Goal: Task Accomplishment & Management: Complete application form

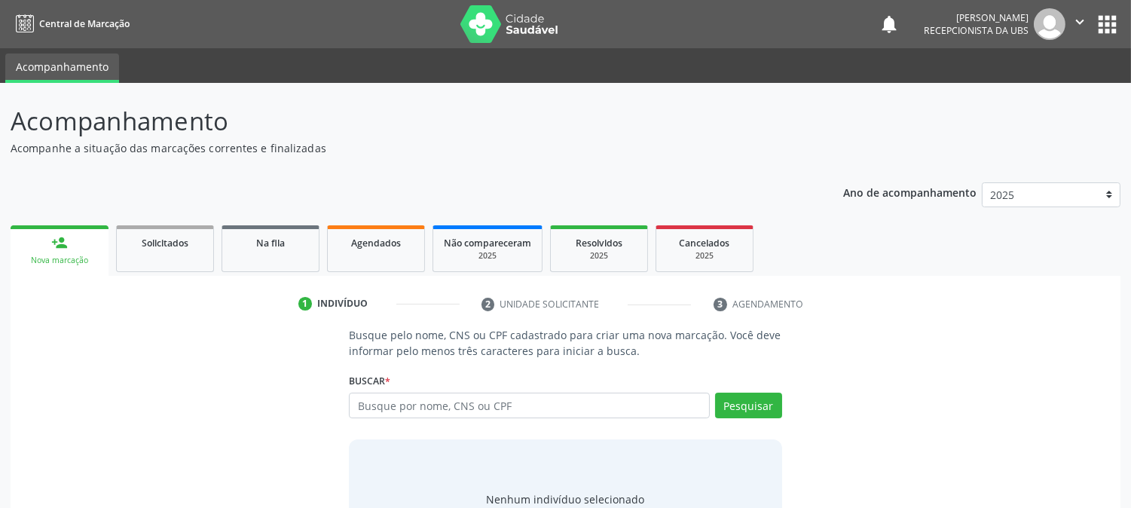
click at [379, 411] on input "text" at bounding box center [529, 406] width 360 height 26
type input "898005836250415"
click at [742, 404] on button "Pesquisar" at bounding box center [748, 406] width 67 height 26
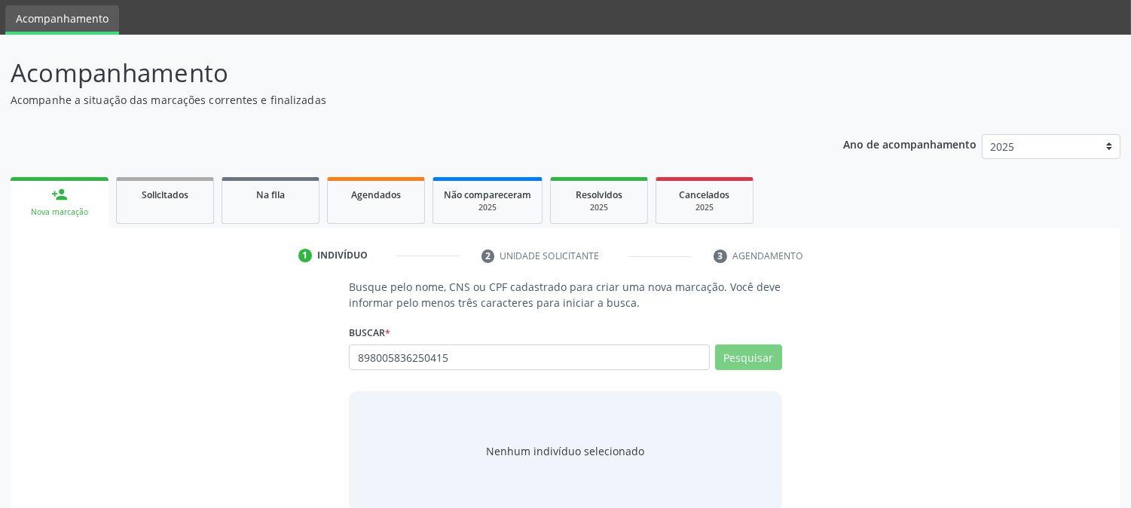
scroll to position [72, 0]
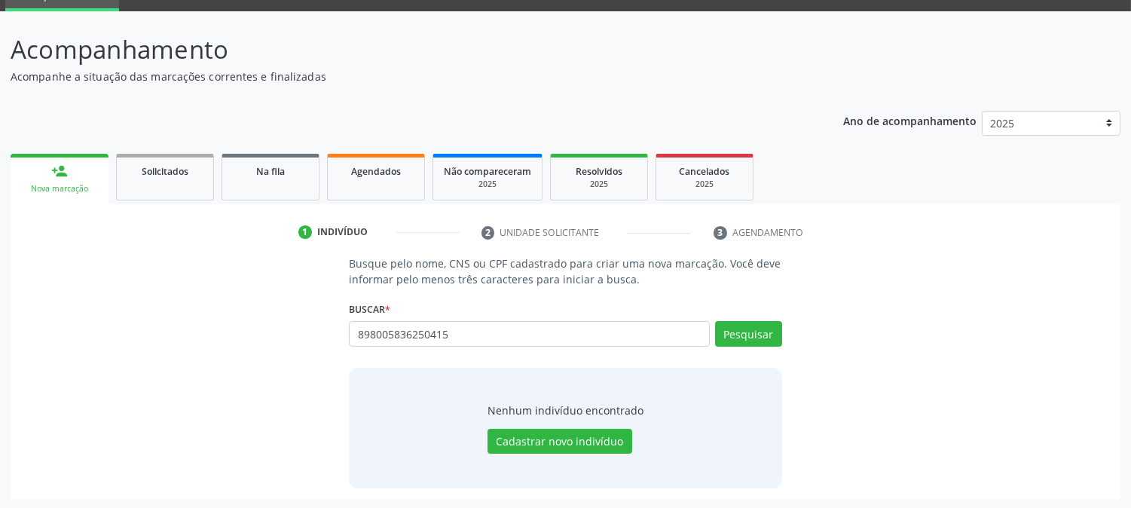
click at [521, 363] on div "Busque pelo nome, CNS ou CPF cadastrado para criar uma nova marcação. Você deve…" at bounding box center [565, 371] width 454 height 232
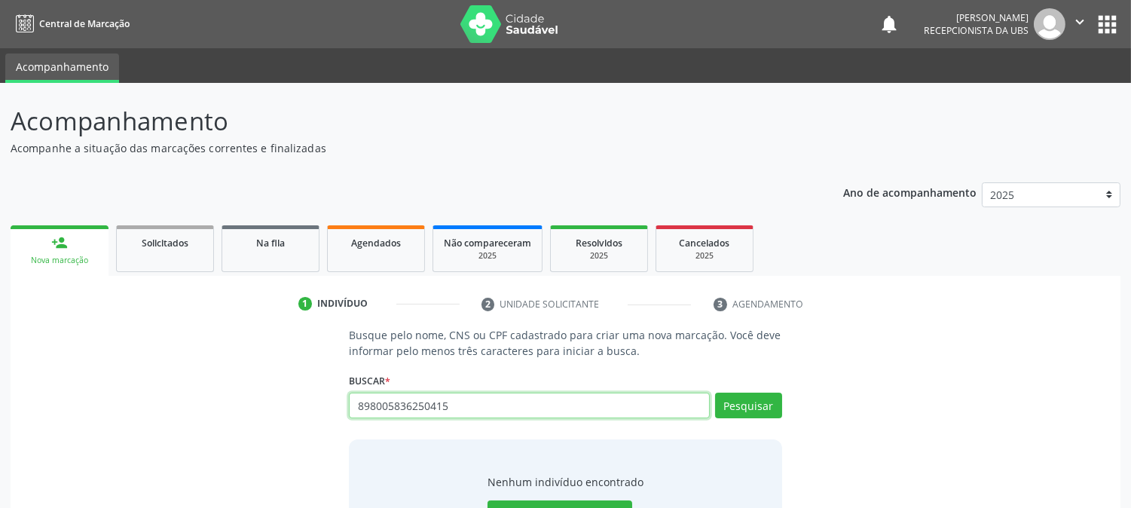
drag, startPoint x: 491, startPoint y: 397, endPoint x: 315, endPoint y: 390, distance: 175.7
click at [316, 390] on div "Busque pelo nome, CNS ou CPF cadastrado para criar uma nova marcação. Você deve…" at bounding box center [565, 443] width 1089 height 232
type input "898005836250415"
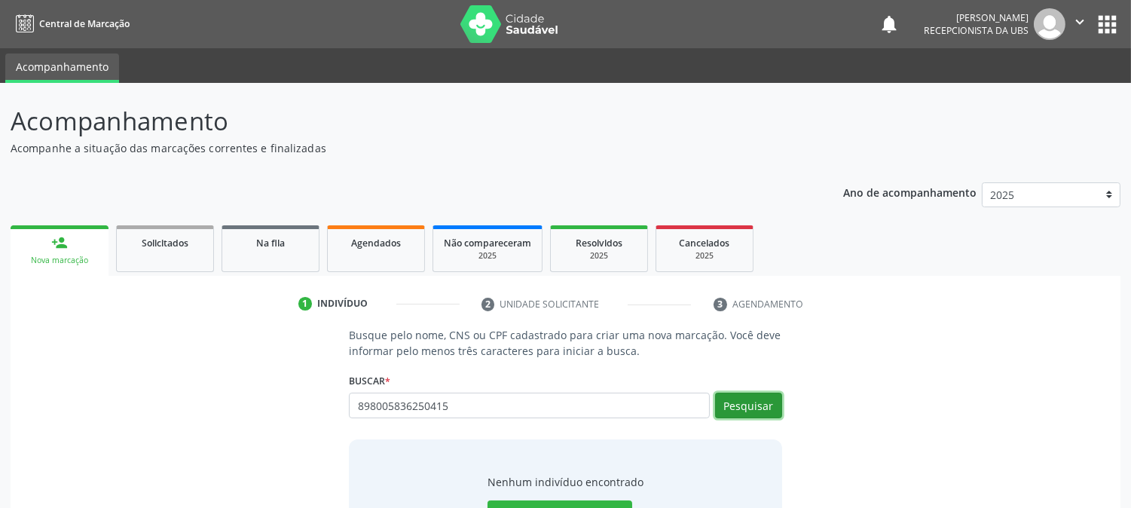
click at [772, 393] on button "Pesquisar" at bounding box center [748, 406] width 67 height 26
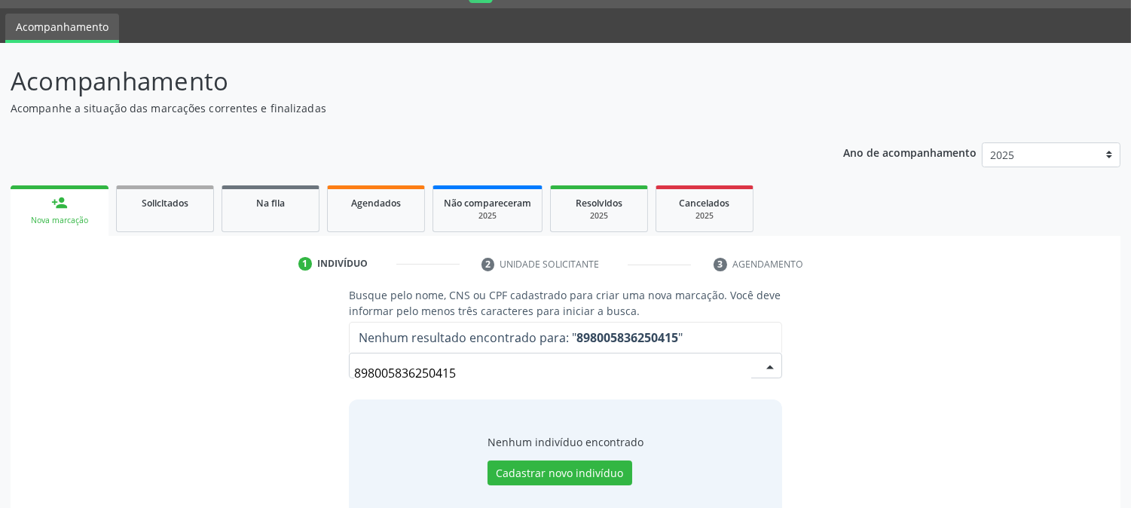
scroll to position [72, 0]
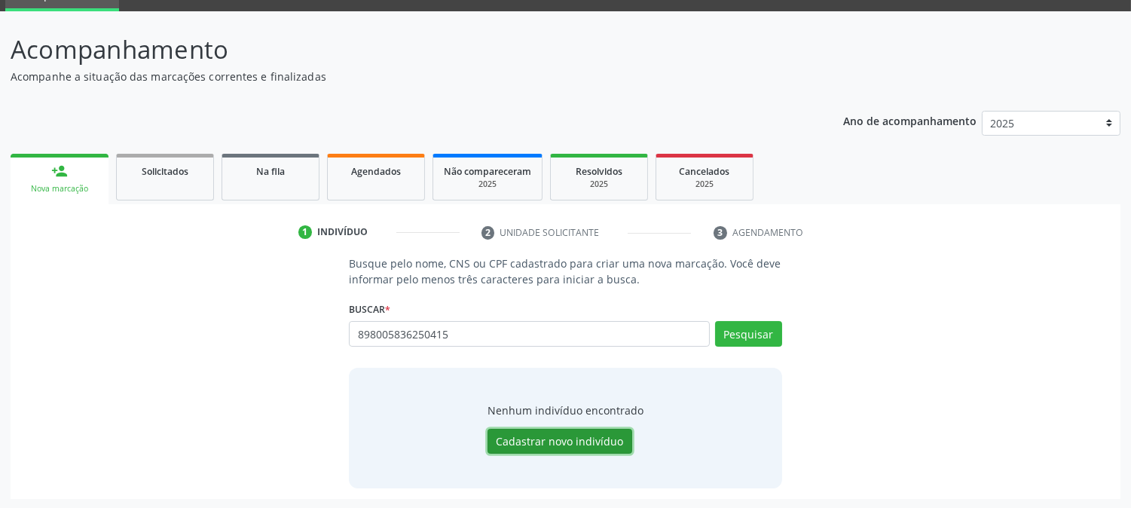
click at [559, 443] on button "Cadastrar novo indivíduo" at bounding box center [560, 442] width 145 height 26
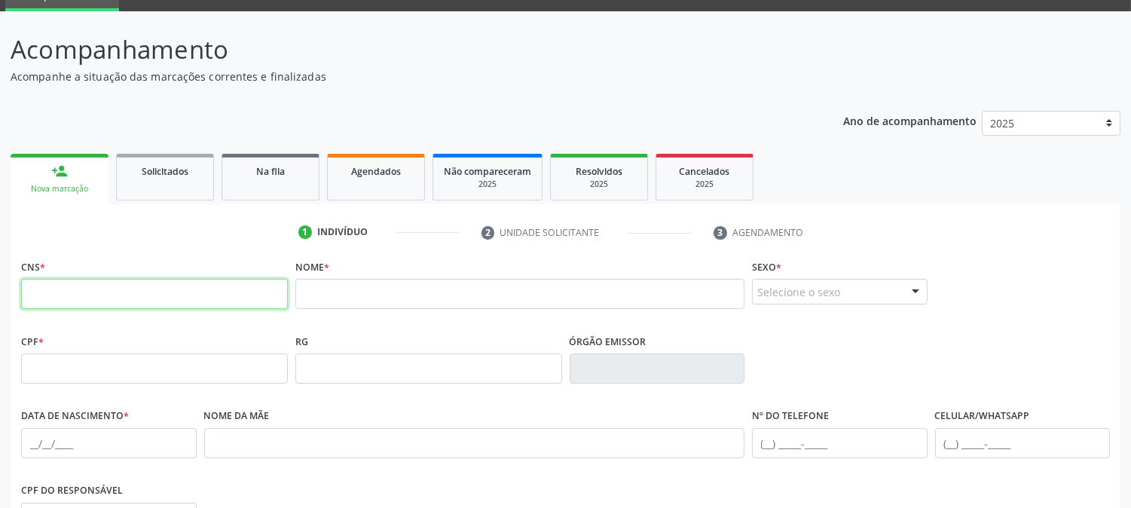
click at [191, 289] on input "text" at bounding box center [154, 294] width 267 height 30
type input "898 0058 3625 0415"
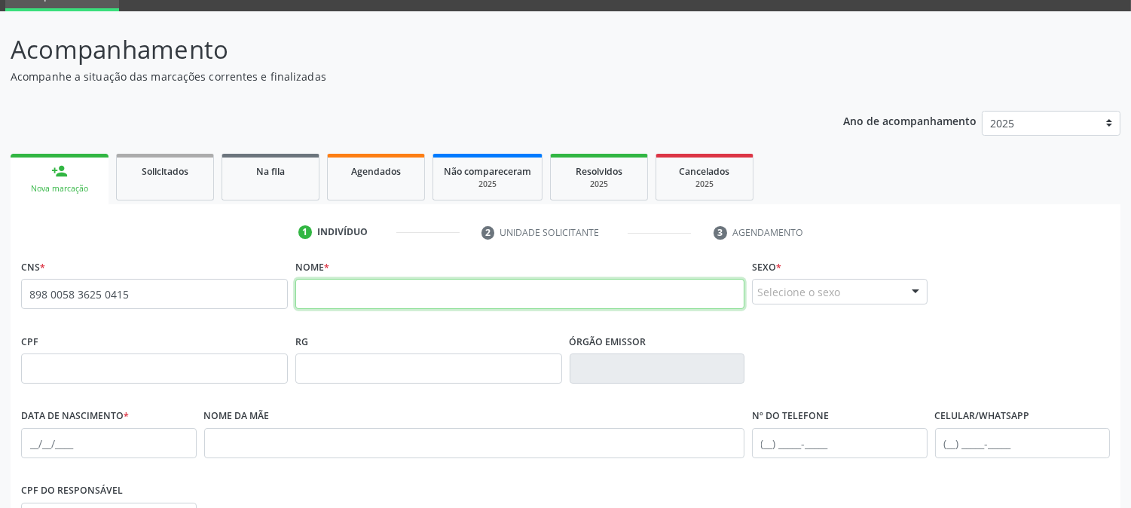
click at [490, 295] on input "text" at bounding box center [519, 294] width 449 height 30
type input "v"
type input "[PERSON_NAME]"
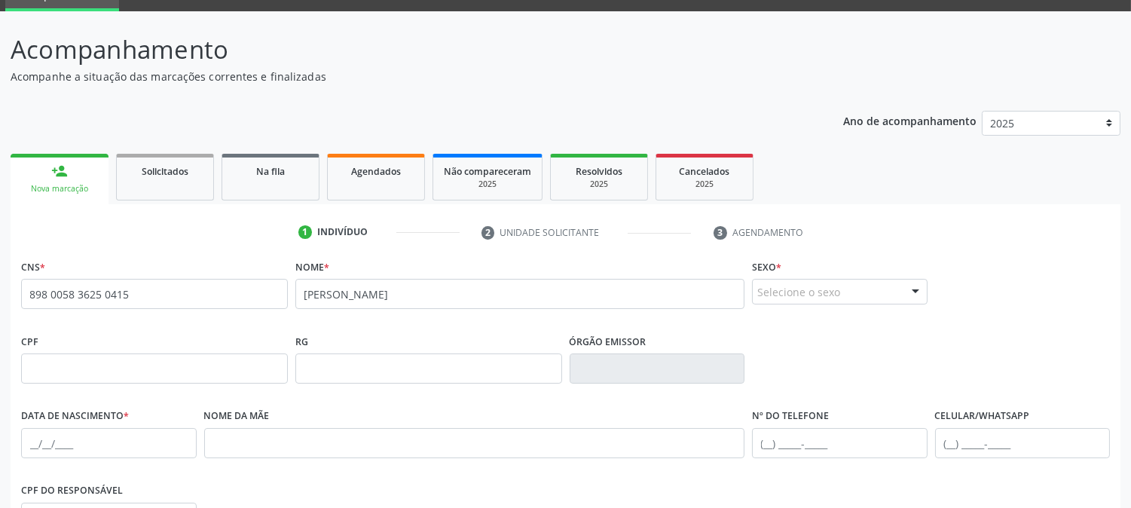
click at [839, 292] on div "Selecione o sexo" at bounding box center [840, 292] width 176 height 26
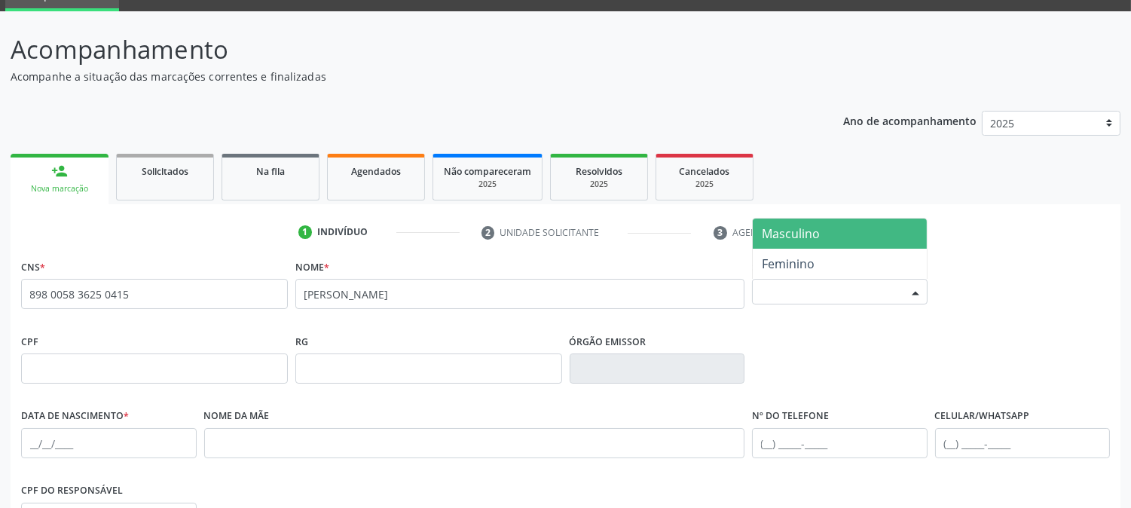
click at [804, 234] on span "Masculino" at bounding box center [791, 233] width 58 height 17
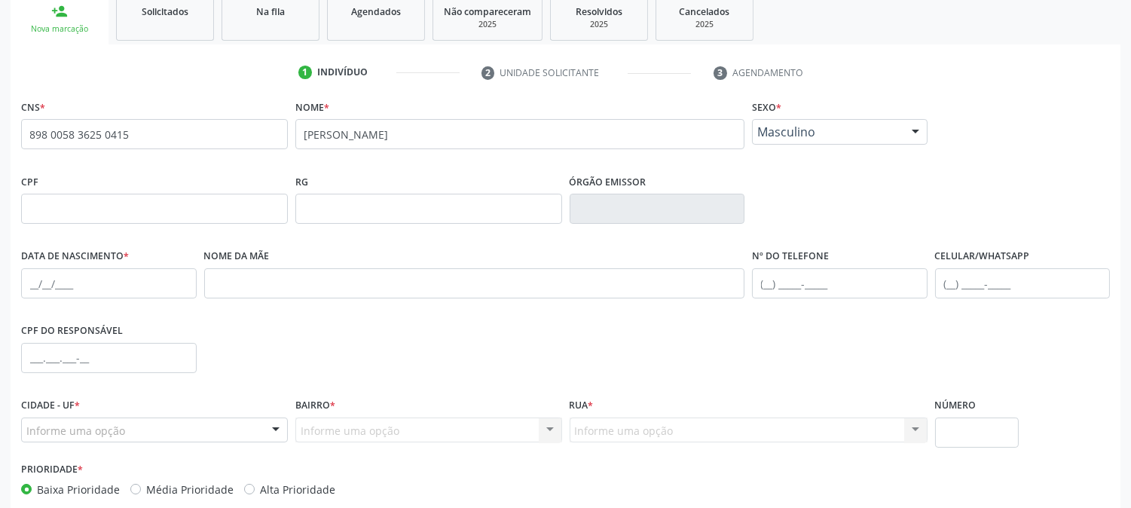
scroll to position [239, 0]
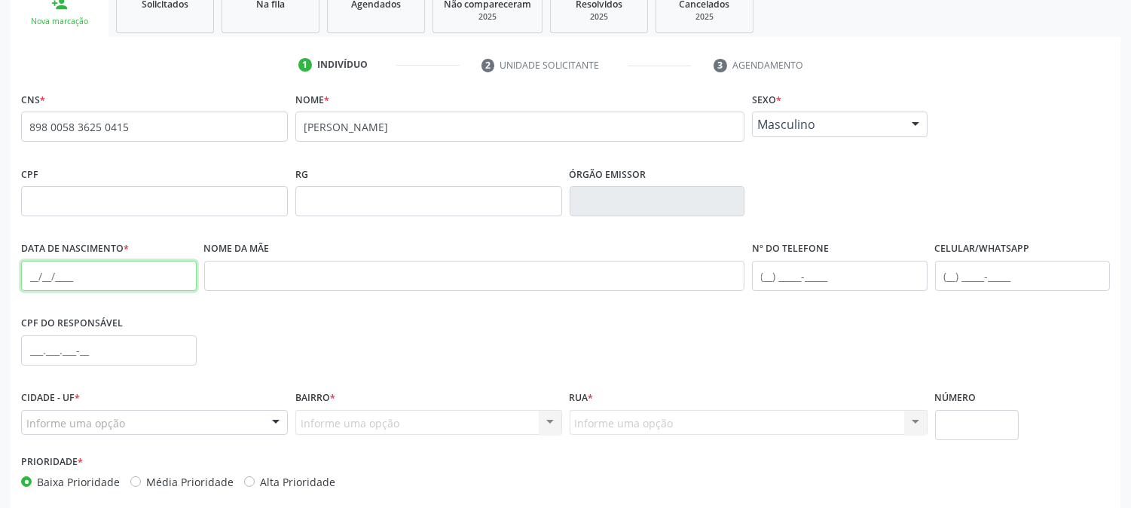
click at [32, 279] on input "text" at bounding box center [109, 276] width 176 height 30
type input "0[DATE]"
click at [763, 264] on input "text" at bounding box center [840, 276] width 176 height 30
click at [763, 270] on input "text" at bounding box center [840, 276] width 176 height 30
type input "("
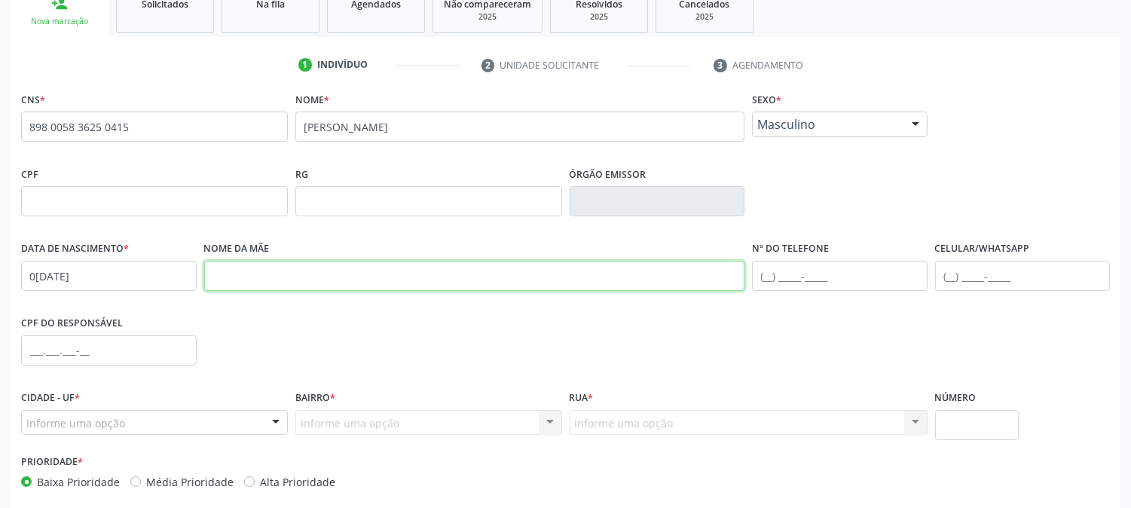
click at [386, 276] on input "text" at bounding box center [474, 276] width 541 height 30
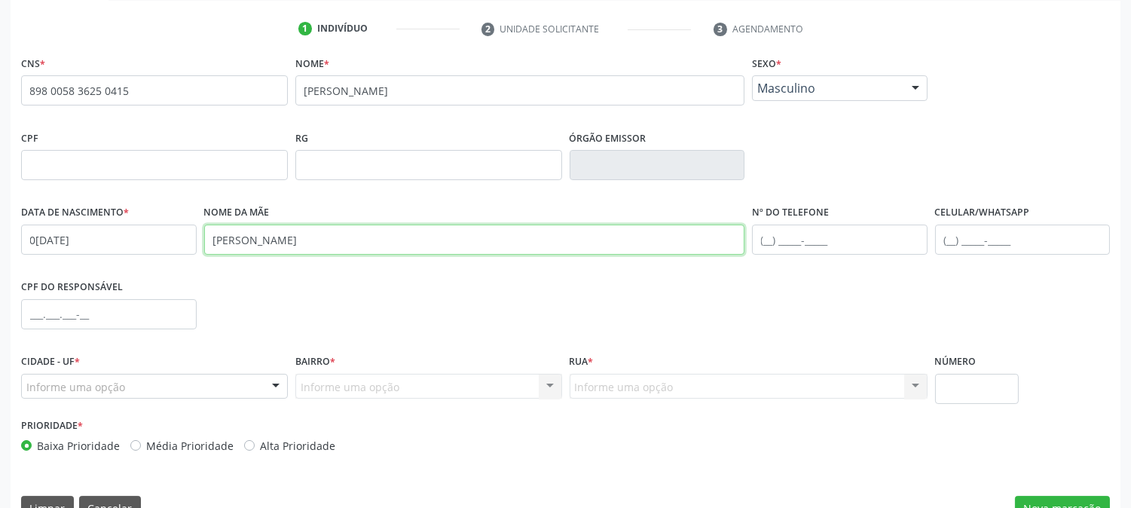
scroll to position [307, 0]
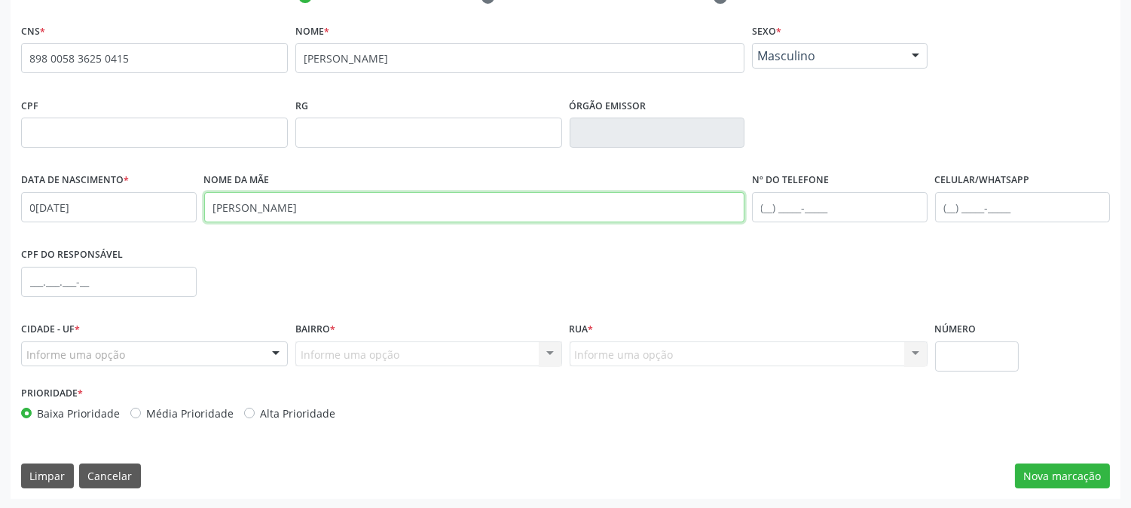
type input "[PERSON_NAME]"
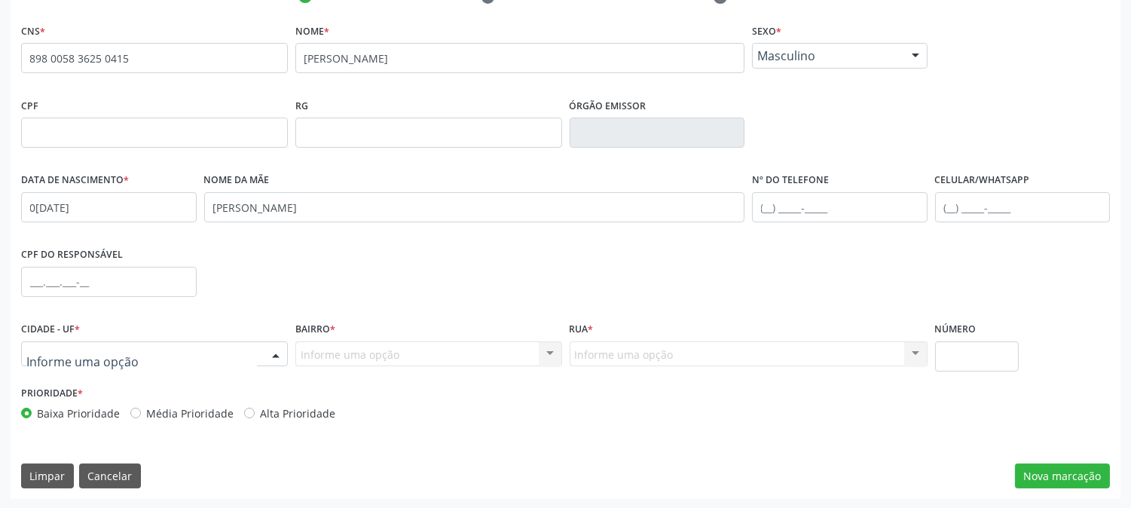
click at [136, 353] on div at bounding box center [154, 354] width 267 height 26
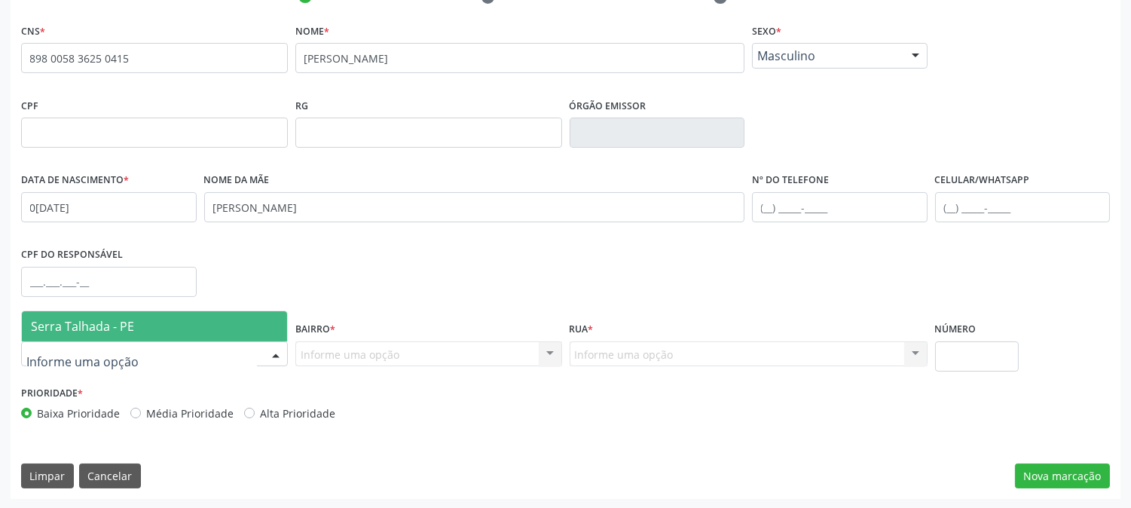
click at [128, 321] on span "Serra Talhada - PE" at bounding box center [82, 326] width 103 height 17
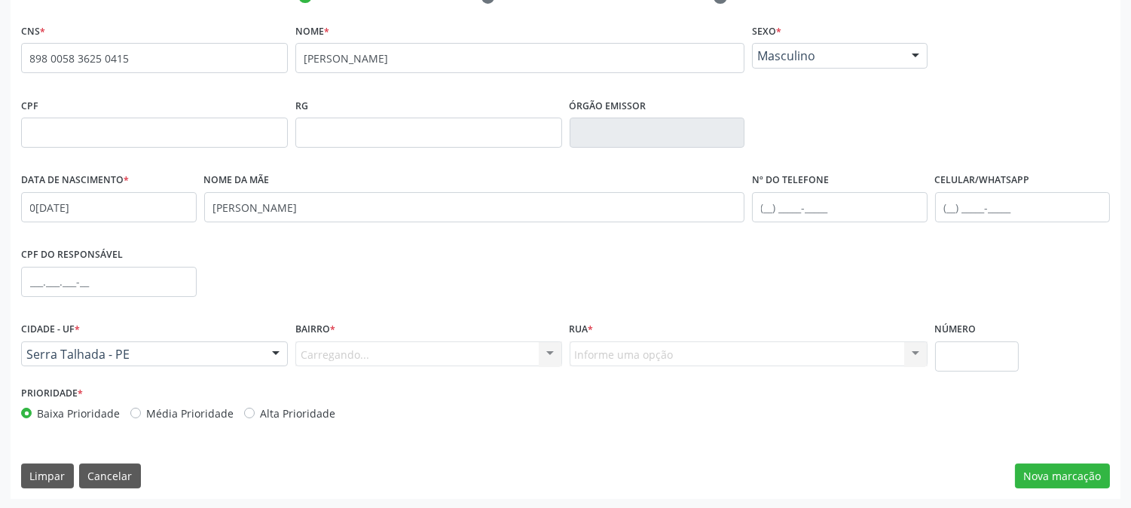
click at [341, 350] on div "Carregando... Nenhum resultado encontrado para: " " Nenhuma opção encontrada. D…" at bounding box center [428, 354] width 267 height 26
drag, startPoint x: 341, startPoint y: 350, endPoint x: 345, endPoint y: 362, distance: 12.9
click at [343, 355] on div "Carregando... Nenhum resultado encontrado para: " " Nenhuma opção encontrada. D…" at bounding box center [428, 354] width 267 height 26
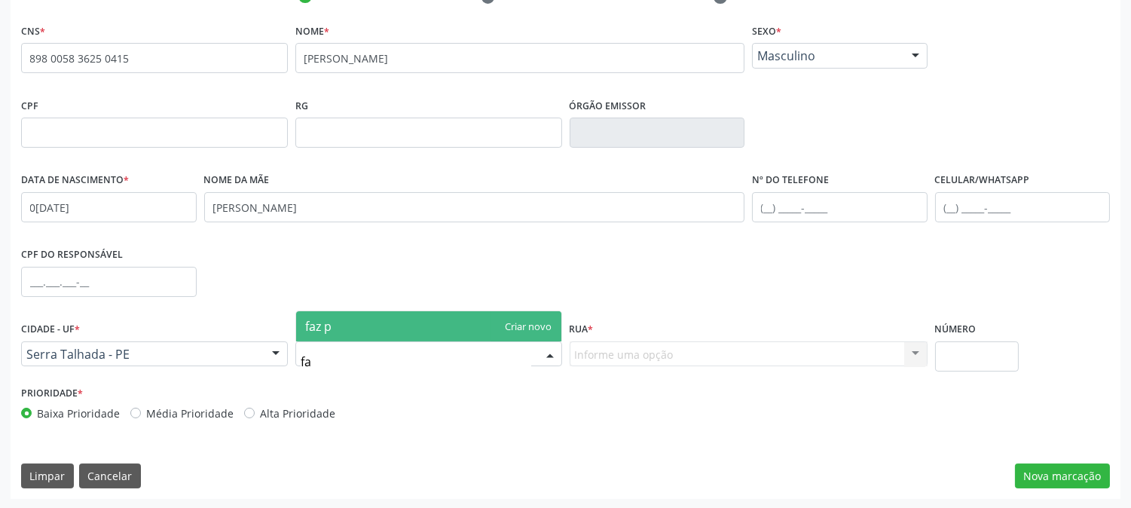
type input "f"
type input "p"
type input "f"
type input "zona"
click at [425, 319] on span "Zona Rural" at bounding box center [428, 326] width 265 height 30
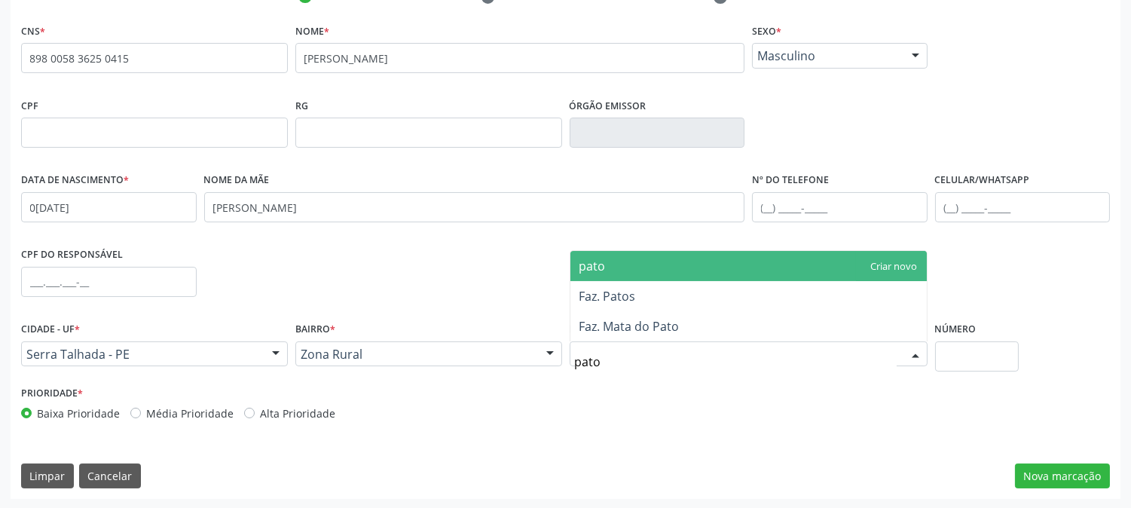
type input "patos"
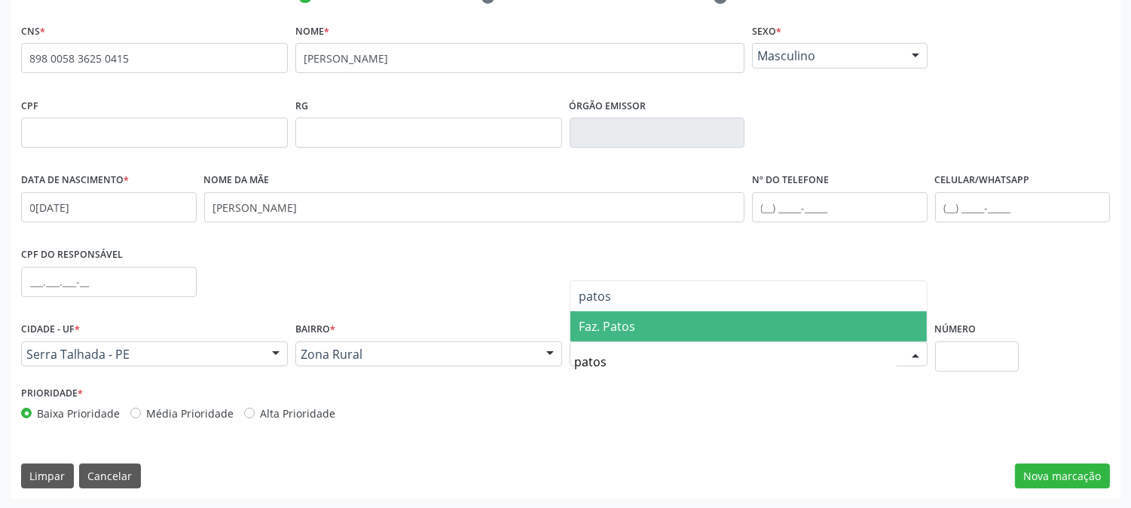
click at [629, 329] on span "Faz. Patos" at bounding box center [607, 326] width 57 height 17
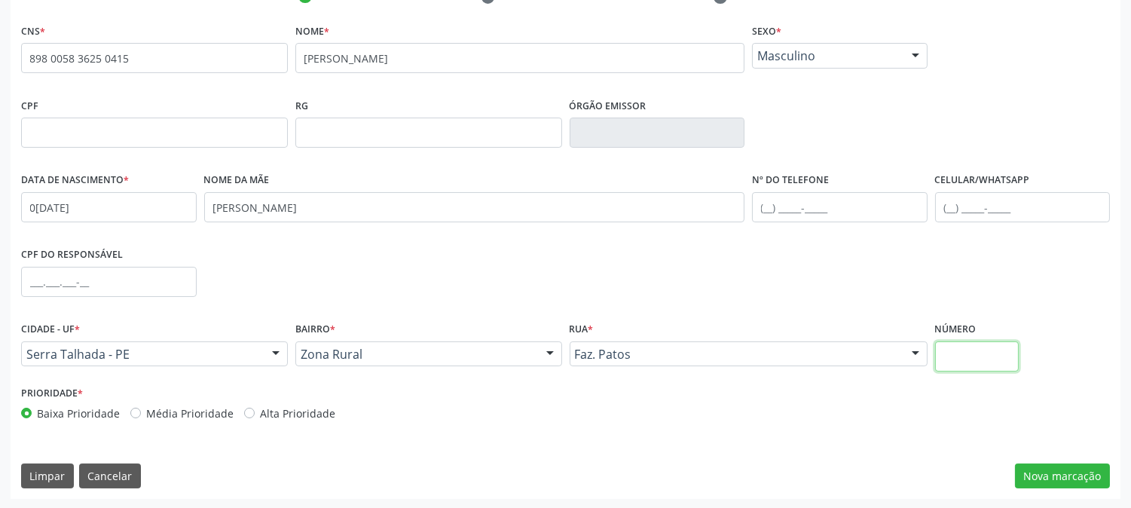
click at [950, 344] on input "text" at bounding box center [977, 356] width 84 height 30
type input "00"
click at [1078, 477] on button "Nova marcação" at bounding box center [1062, 476] width 95 height 26
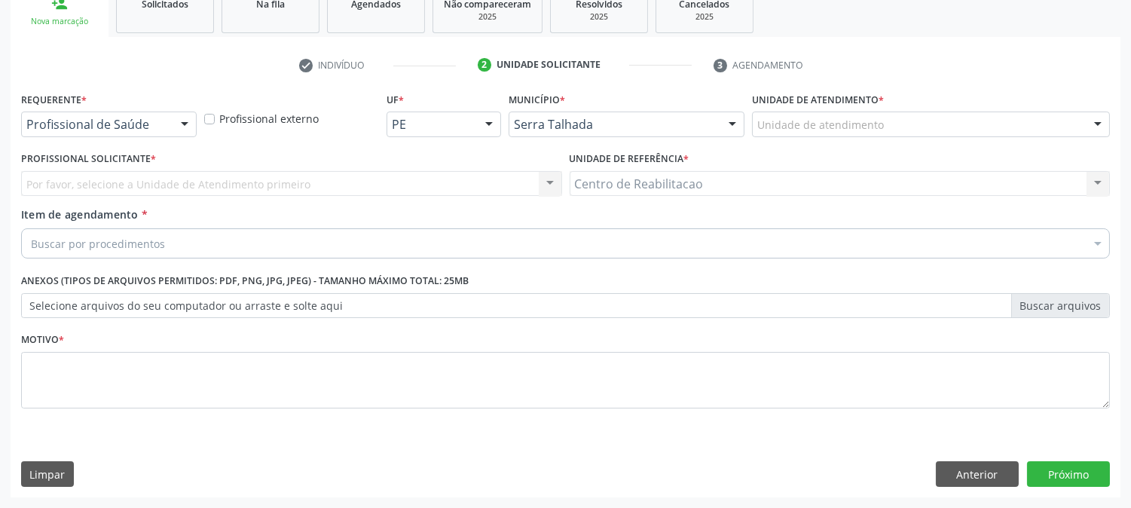
scroll to position [238, 0]
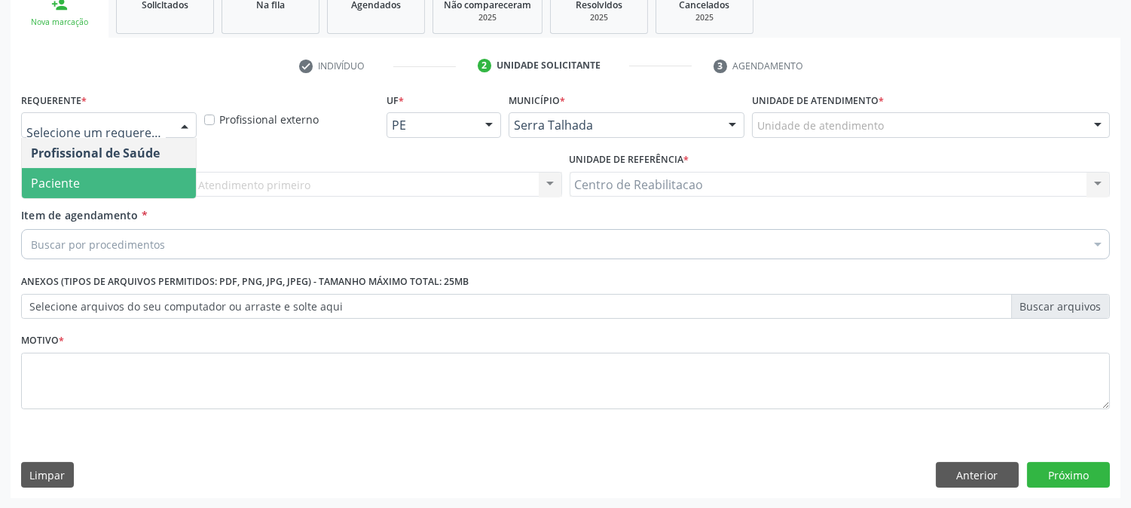
click at [63, 175] on span "Paciente" at bounding box center [55, 183] width 49 height 17
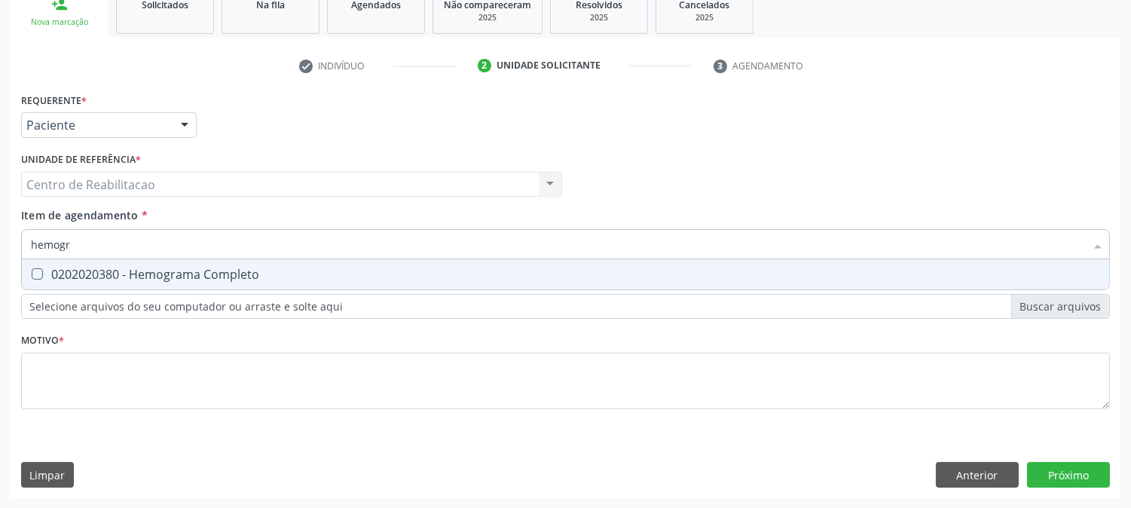
type input "hemogra"
click at [30, 262] on span "0202020380 - Hemograma Completo" at bounding box center [565, 274] width 1087 height 30
checkbox Completo "true"
type input "hemogra"
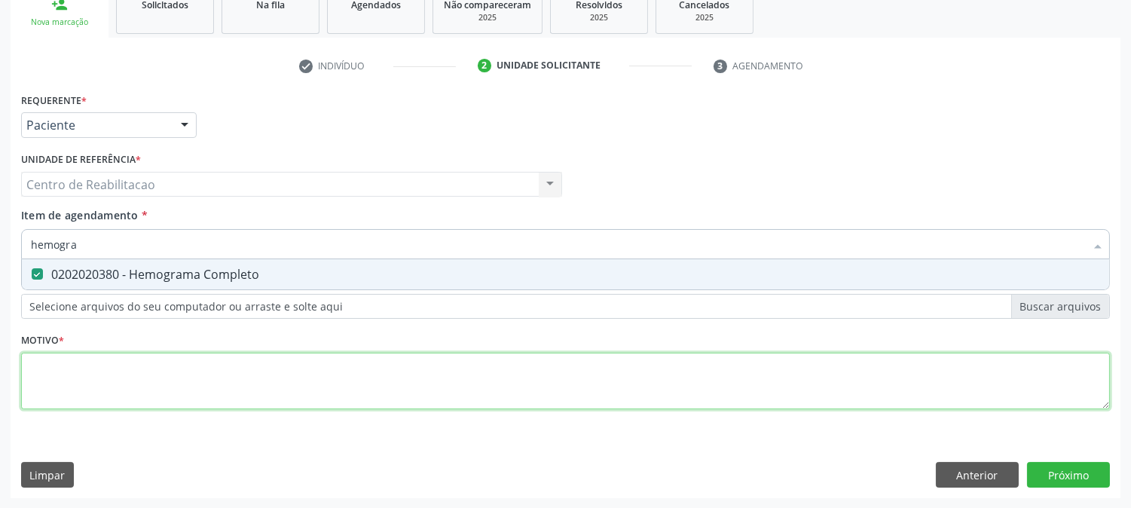
click at [69, 356] on div "Requerente * Paciente Profissional de Saúde Paciente Nenhum resultado encontrad…" at bounding box center [565, 259] width 1089 height 341
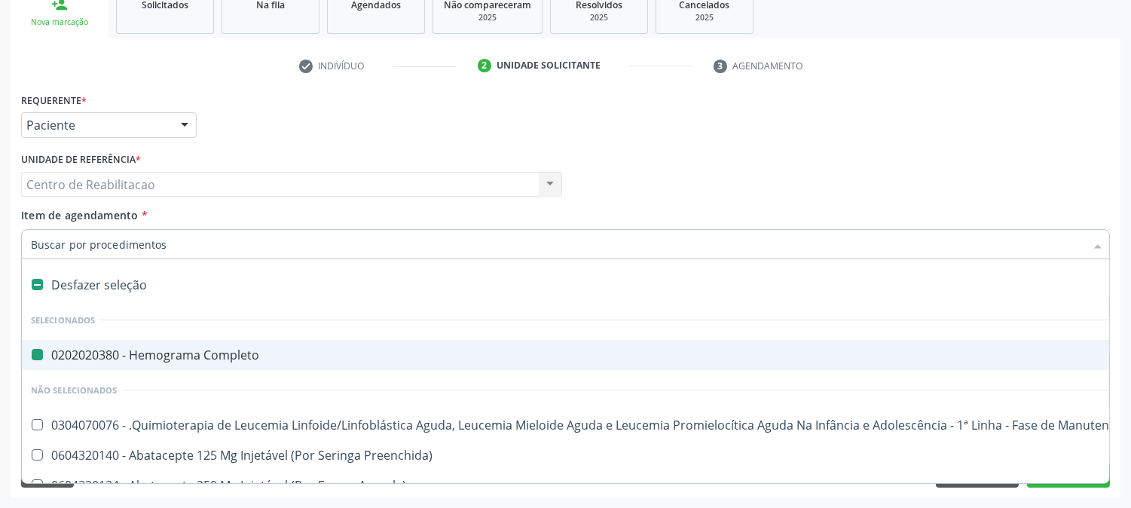
type input "f"
checkbox Completo "false"
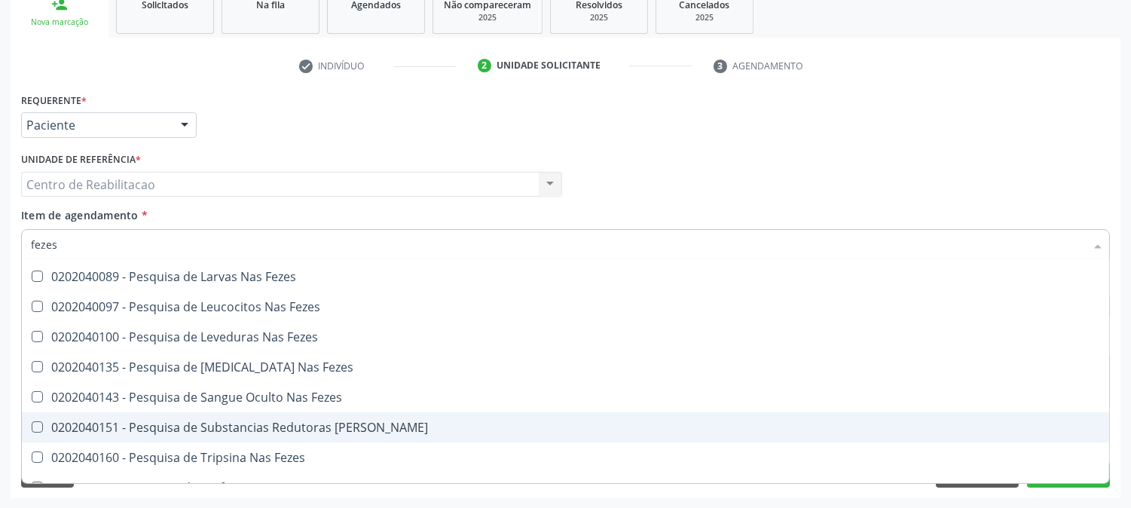
scroll to position [57, 0]
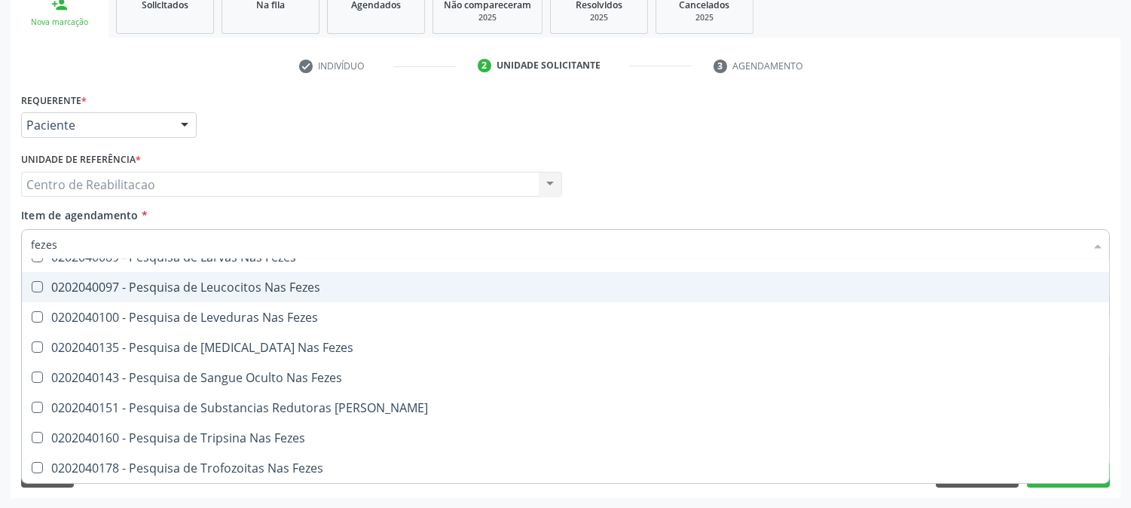
drag, startPoint x: 72, startPoint y: 243, endPoint x: 0, endPoint y: 280, distance: 81.2
click at [0, 280] on div "Acompanhamento Acompanhe a situação das marcações correntes e finalizadas Relat…" at bounding box center [565, 177] width 1131 height 664
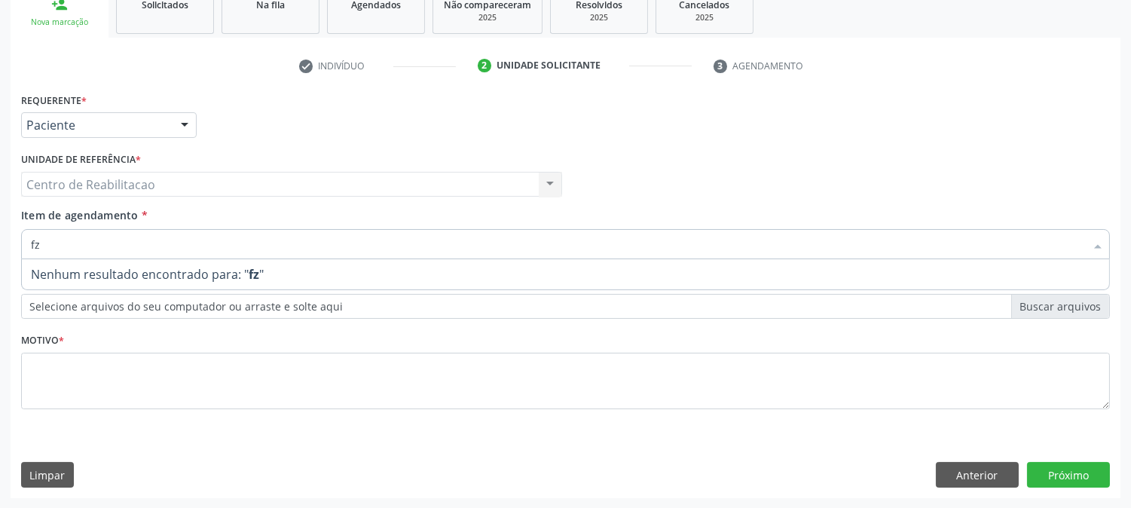
scroll to position [0, 0]
type input "f"
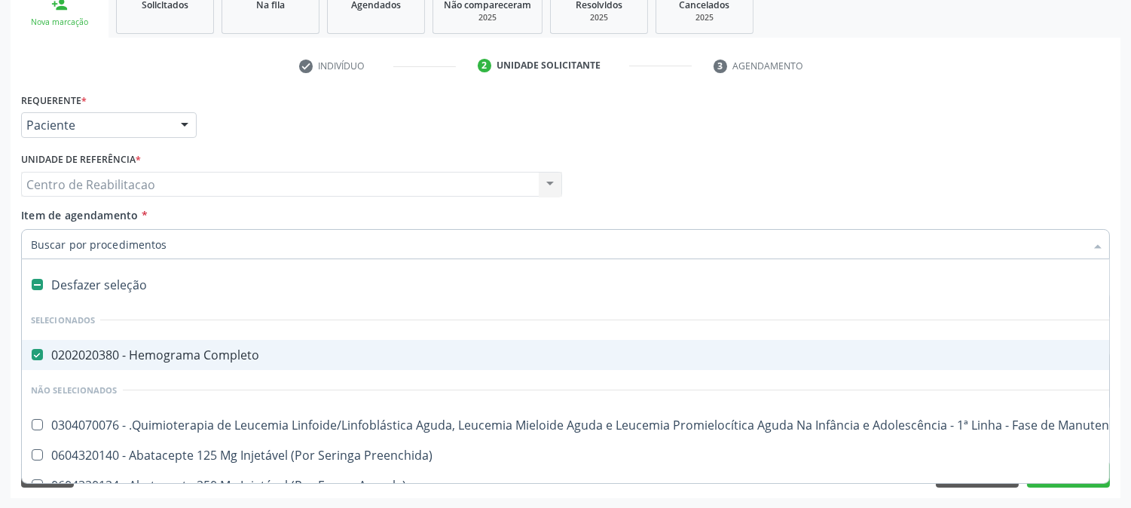
click at [104, 242] on input "Item de agendamento *" at bounding box center [558, 244] width 1054 height 30
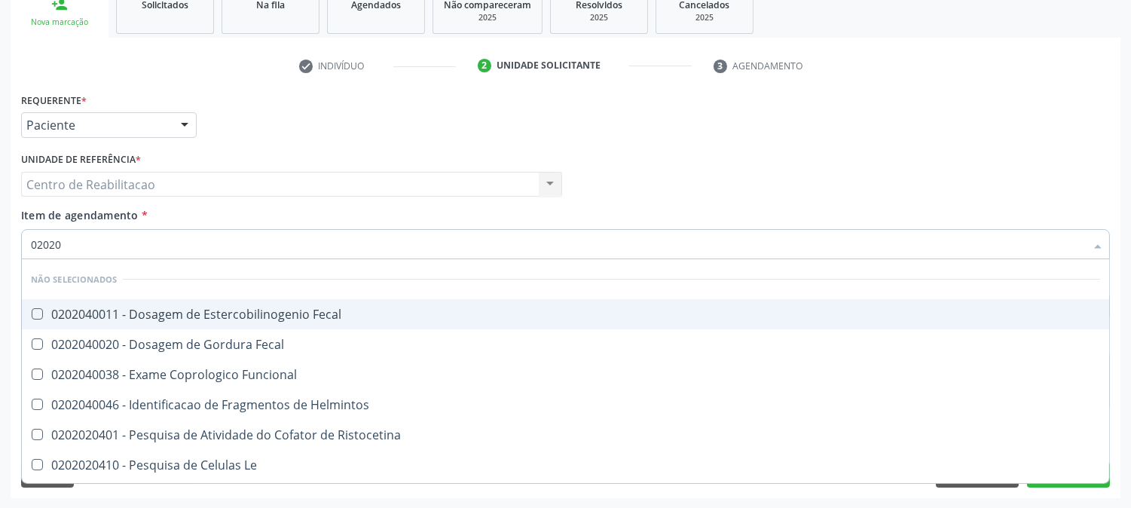
type input "020204"
checkbox Fecal "false"
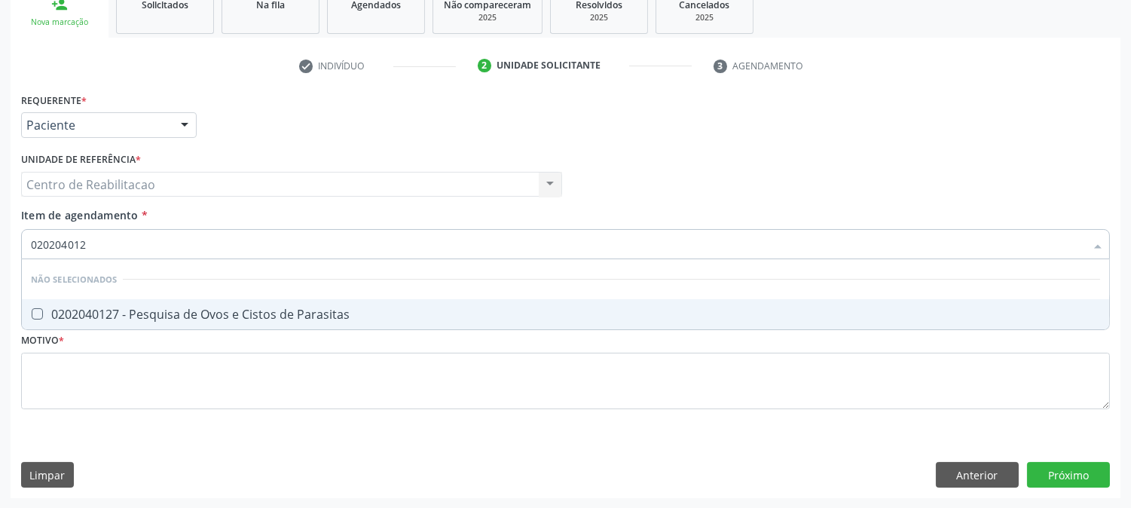
type input "0202040127"
click at [32, 313] on Parasitas at bounding box center [37, 313] width 11 height 11
click at [31, 313] on Parasitas "checkbox" at bounding box center [27, 314] width 10 height 10
checkbox Parasitas "true"
drag, startPoint x: 100, startPoint y: 231, endPoint x: 0, endPoint y: 257, distance: 103.4
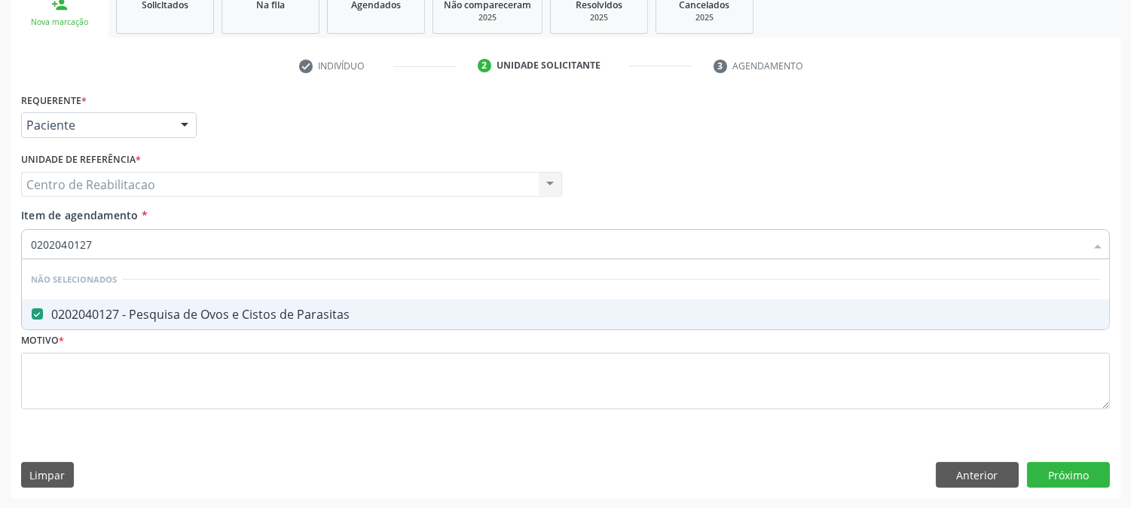
click at [0, 257] on div "Acompanhamento Acompanhe a situação das marcações correntes e finalizadas Relat…" at bounding box center [565, 177] width 1131 height 664
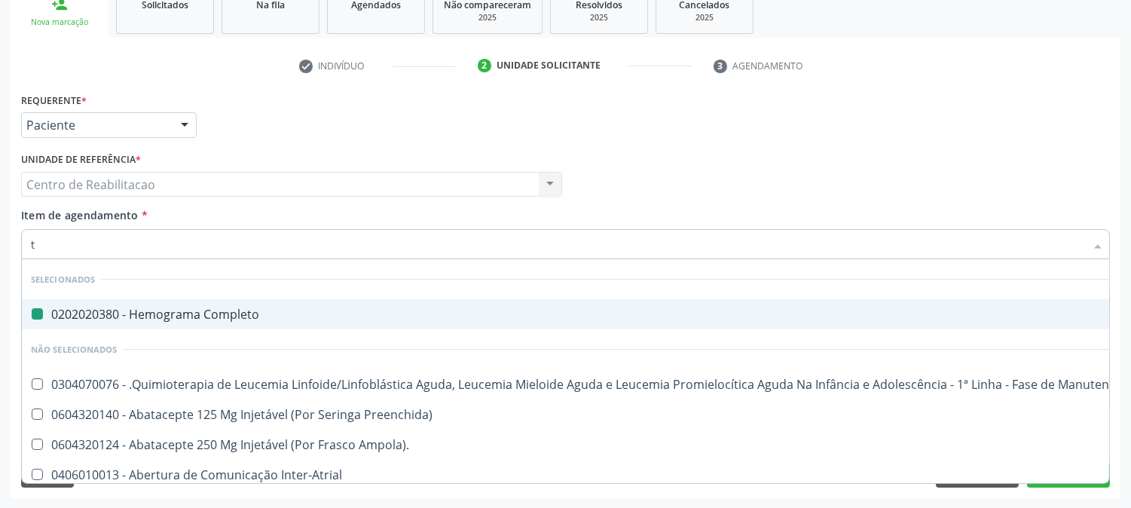
type input "ts"
checkbox Completo "false"
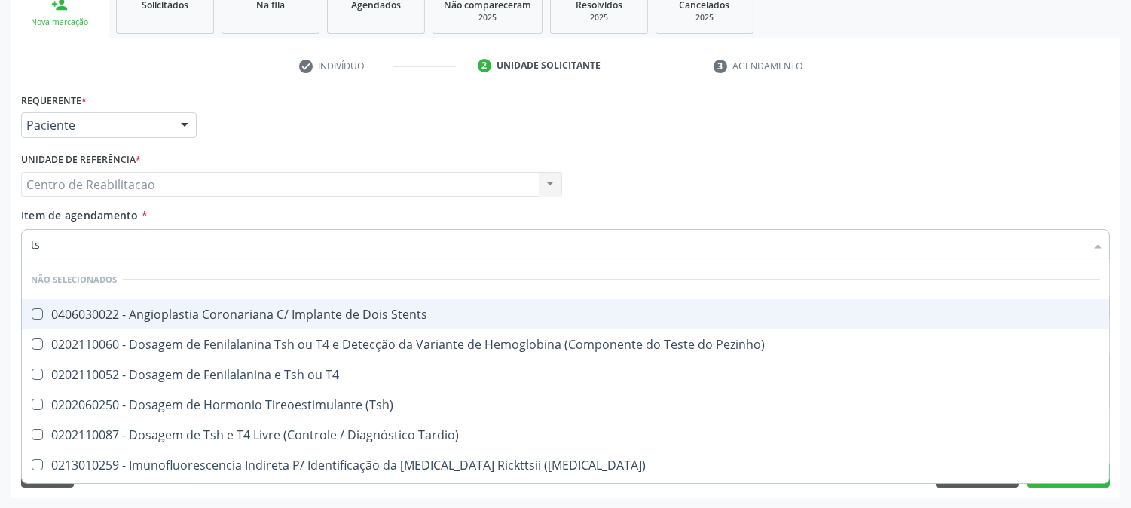
type input "tsh"
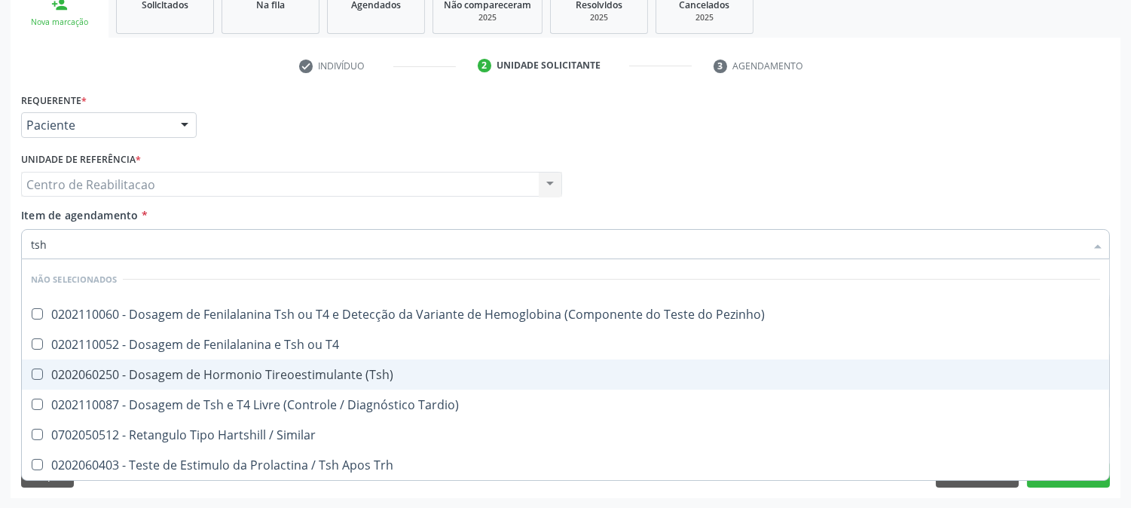
click at [35, 370] on \(Tsh\) at bounding box center [37, 373] width 11 height 11
click at [32, 370] on \(Tsh\) "checkbox" at bounding box center [27, 374] width 10 height 10
checkbox \(Tsh\) "true"
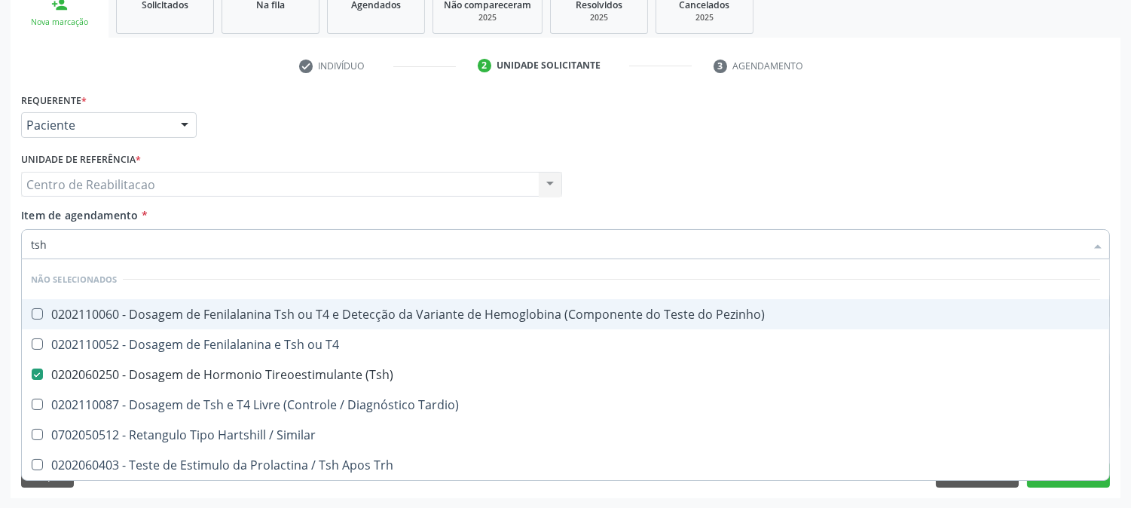
drag, startPoint x: 61, startPoint y: 243, endPoint x: 18, endPoint y: 234, distance: 43.9
click at [0, 238] on div "Acompanhamento Acompanhe a situação das marcações correntes e finalizadas Relat…" at bounding box center [565, 177] width 1131 height 664
type input "t"
checkbox Pezinho\) "true"
checkbox \(Tsh\) "false"
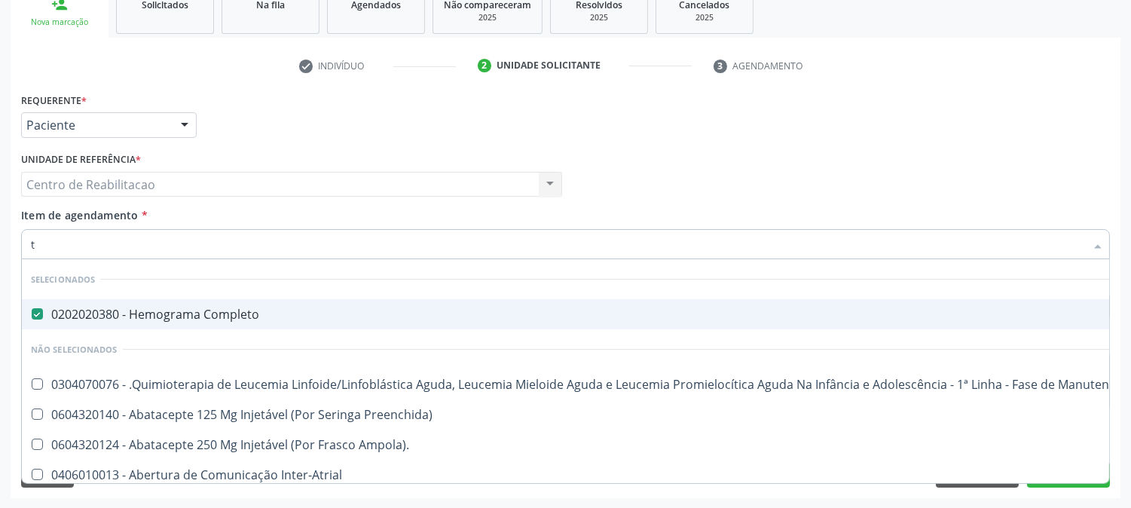
type input "t4"
checkbox Completo "false"
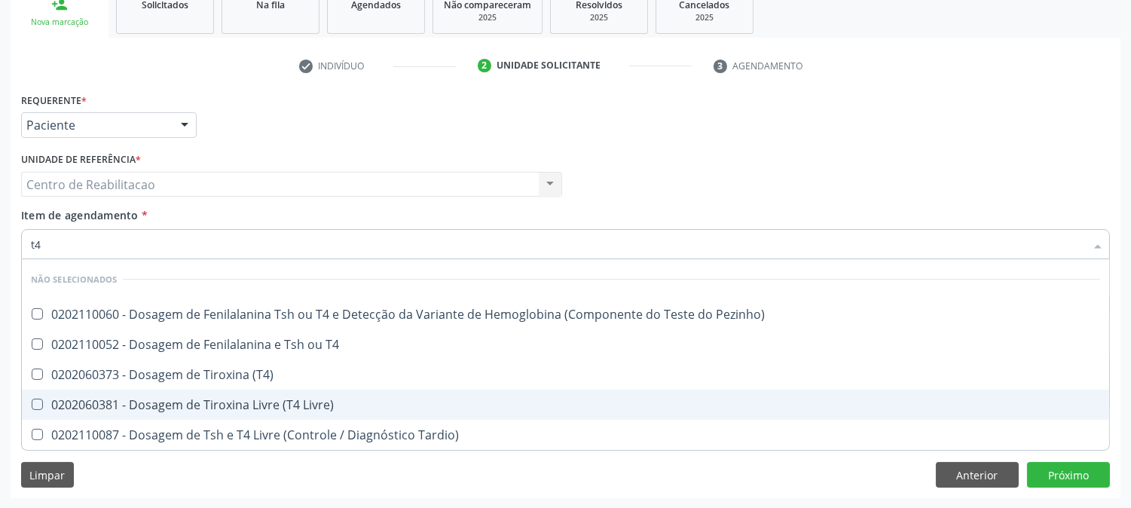
click at [30, 405] on div at bounding box center [27, 405] width 11 height 12
checkbox Livre\) "true"
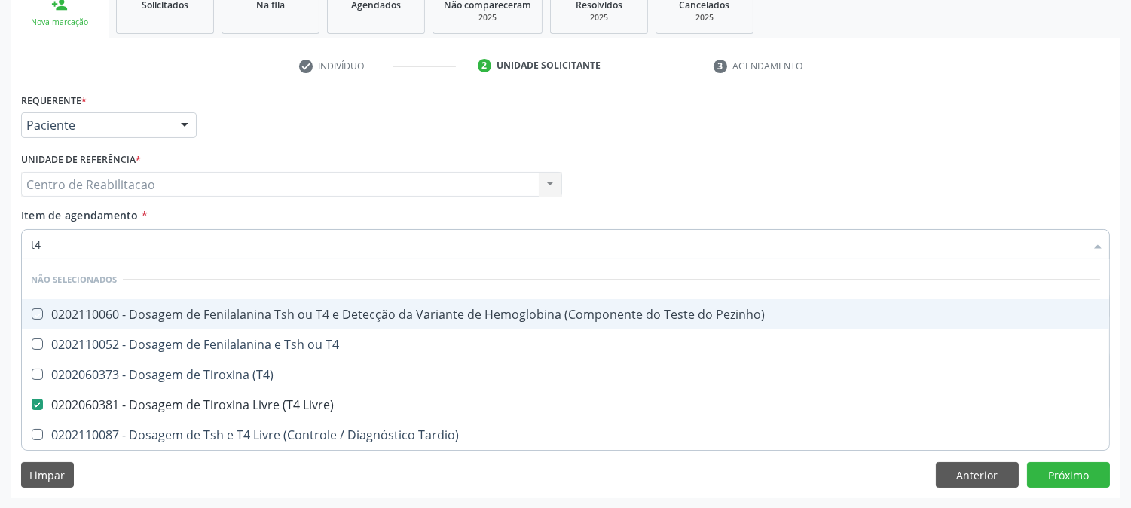
click at [601, 122] on div "Requerente * Paciente Profissional de Saúde Paciente Nenhum resultado encontrad…" at bounding box center [565, 118] width 1096 height 59
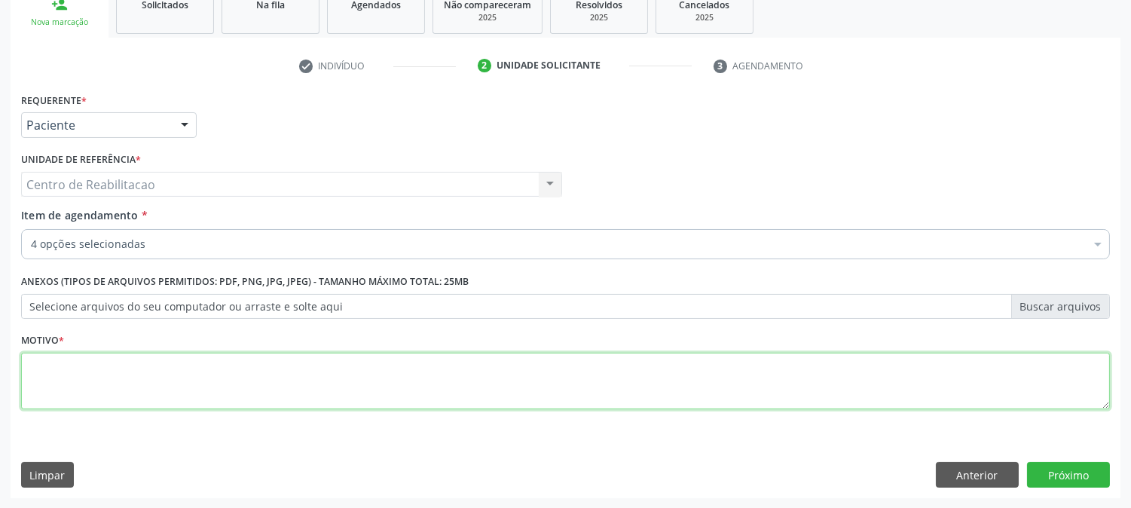
drag, startPoint x: 139, startPoint y: 394, endPoint x: 163, endPoint y: 389, distance: 24.7
click at [139, 394] on textarea at bounding box center [565, 381] width 1089 height 57
type textarea "00"
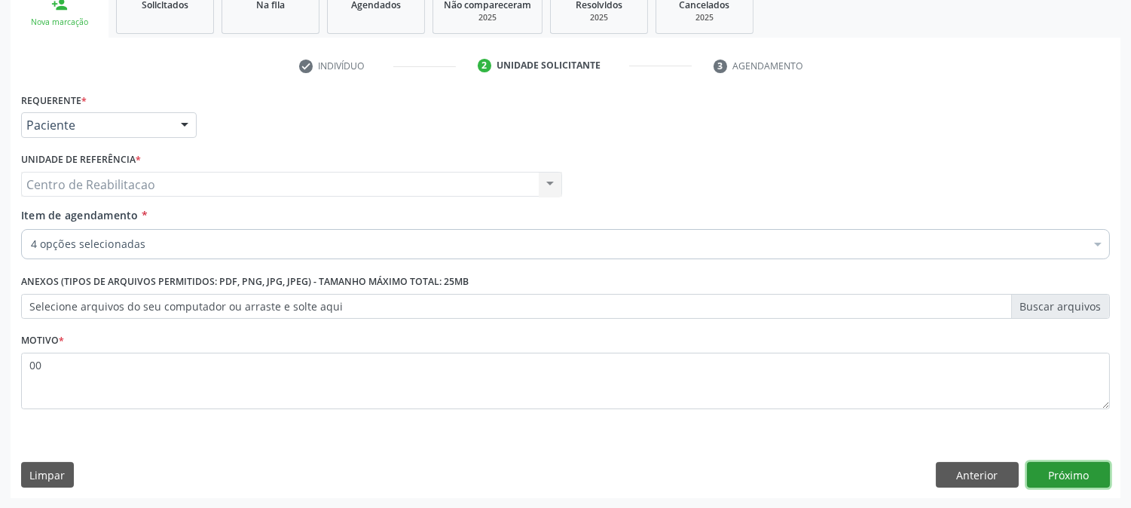
click at [1056, 473] on button "Próximo" at bounding box center [1068, 475] width 83 height 26
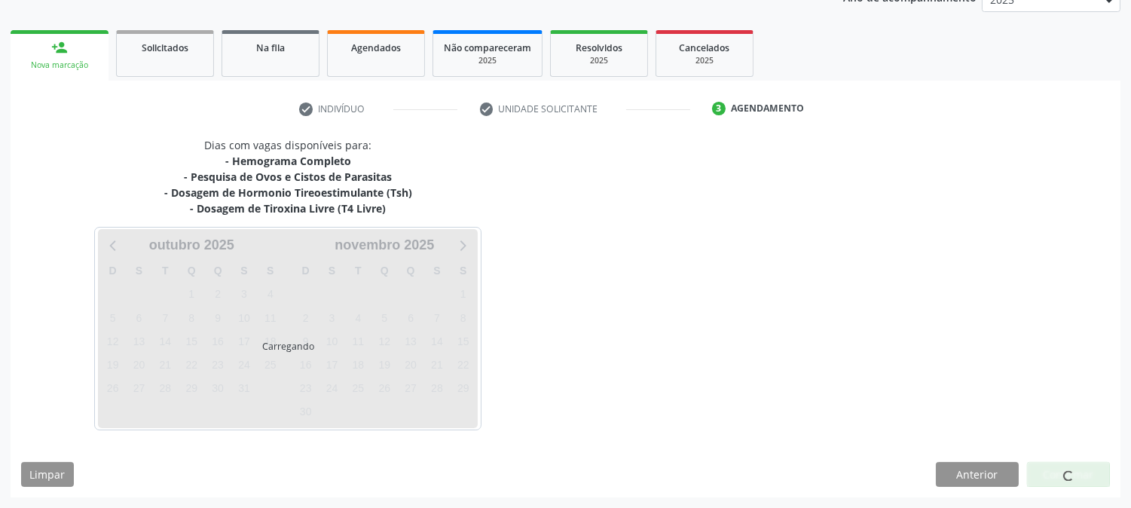
scroll to position [194, 0]
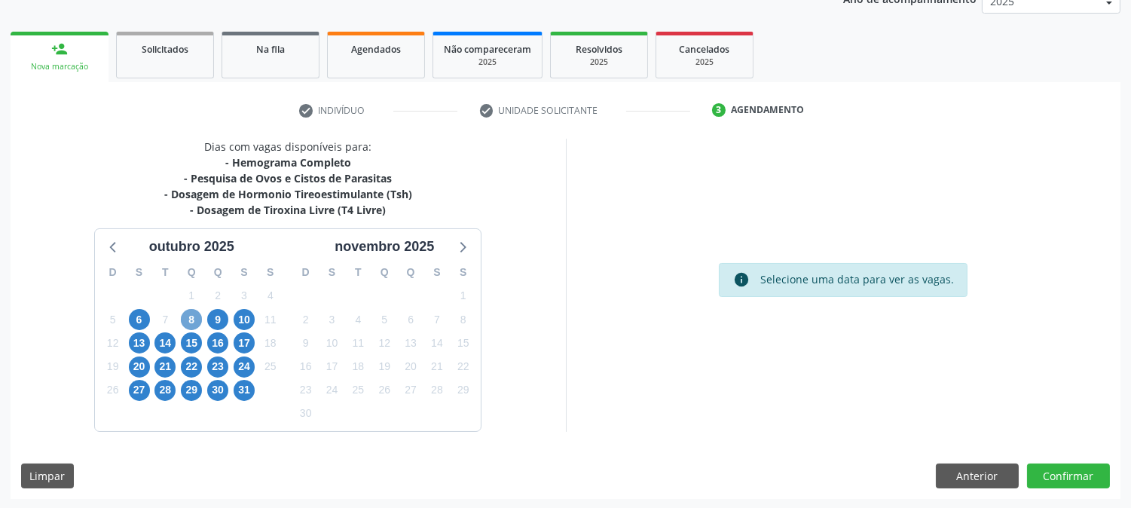
click at [185, 318] on span "8" at bounding box center [191, 319] width 21 height 21
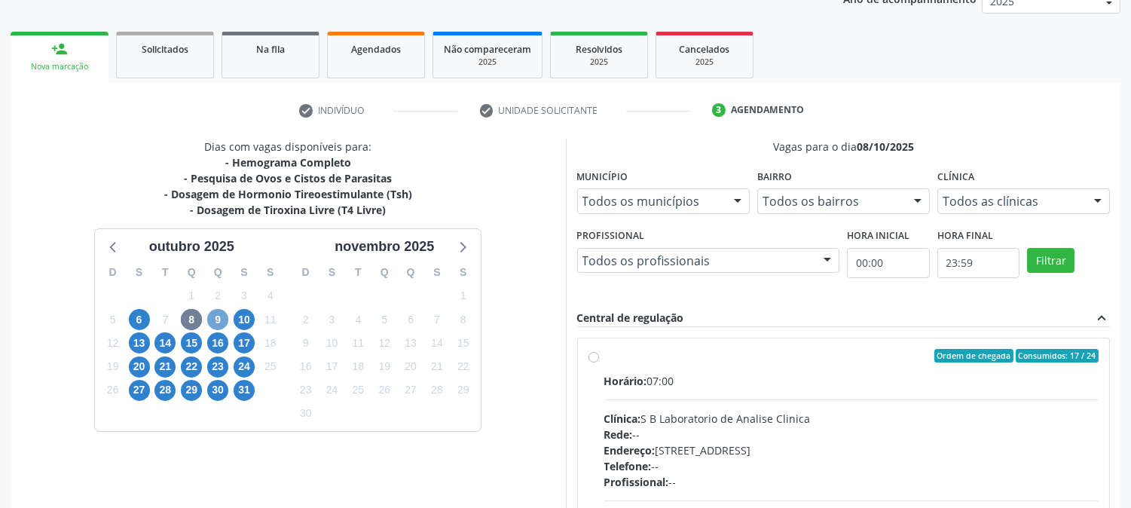
click at [215, 317] on span "9" at bounding box center [217, 319] width 21 height 21
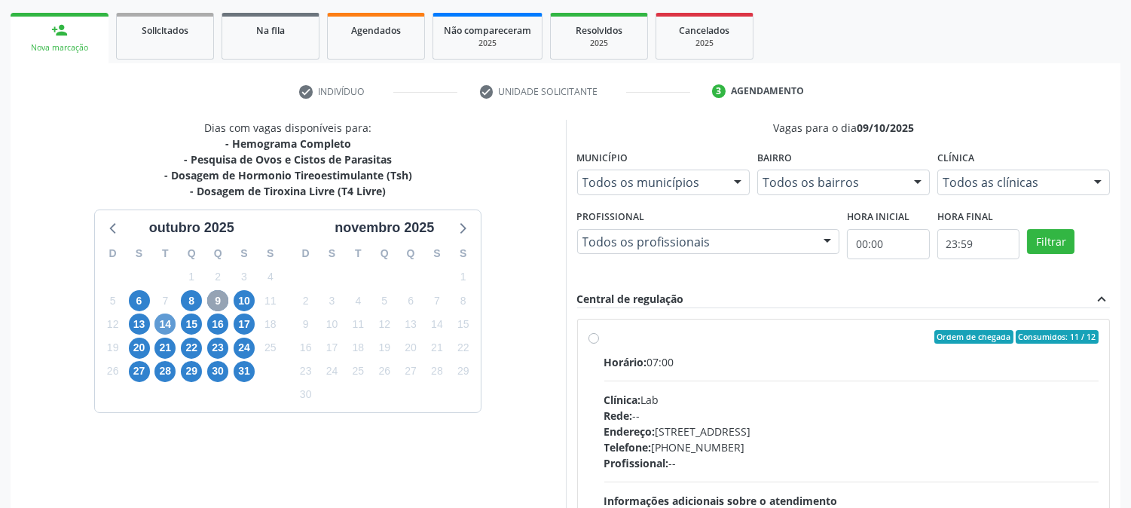
scroll to position [197, 0]
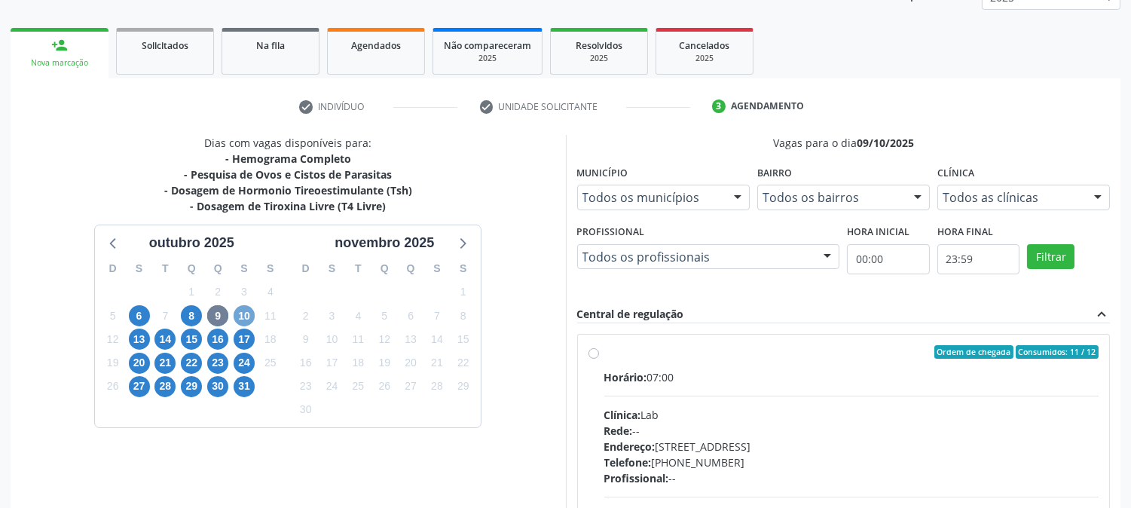
click at [237, 313] on span "10" at bounding box center [244, 315] width 21 height 21
click at [604, 355] on label "Ordem de chegada Consumidos: 4 / 24 Horário: 07:00 Clínica: Labgene Medicina La…" at bounding box center [851, 460] width 495 height 231
click at [591, 355] on input "Ordem de chegada Consumidos: 4 / 24 Horário: 07:00 Clínica: Labgene Medicina La…" at bounding box center [594, 352] width 11 height 14
radio input "true"
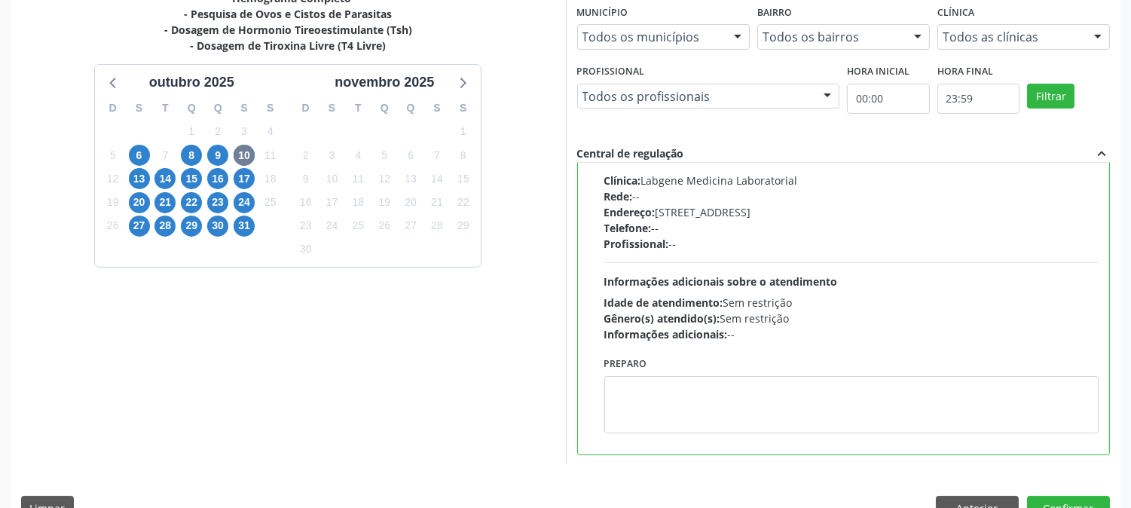
scroll to position [392, 0]
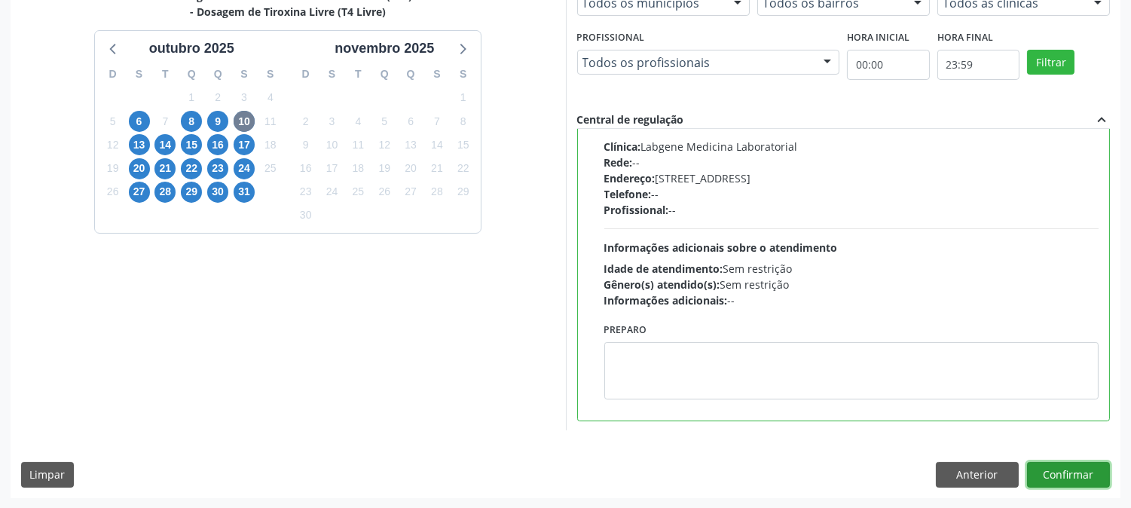
click at [1056, 469] on button "Confirmar" at bounding box center [1068, 475] width 83 height 26
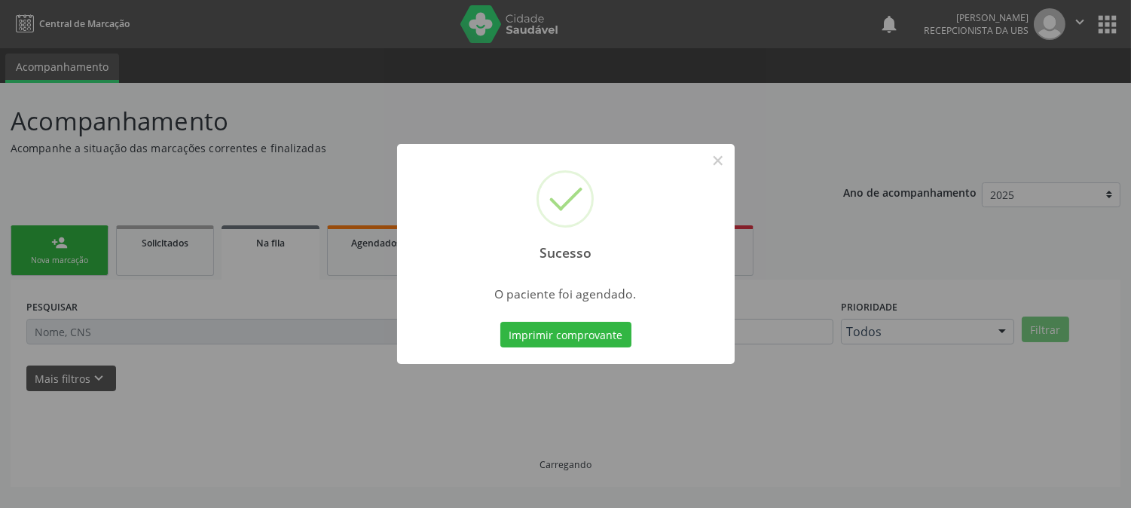
scroll to position [0, 0]
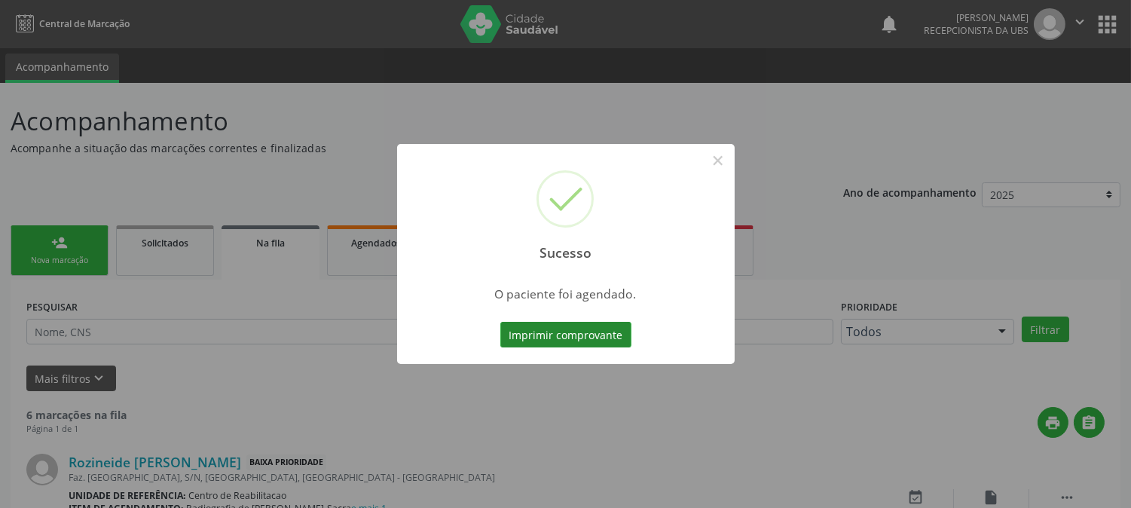
click at [593, 327] on button "Imprimir comprovante" at bounding box center [565, 335] width 131 height 26
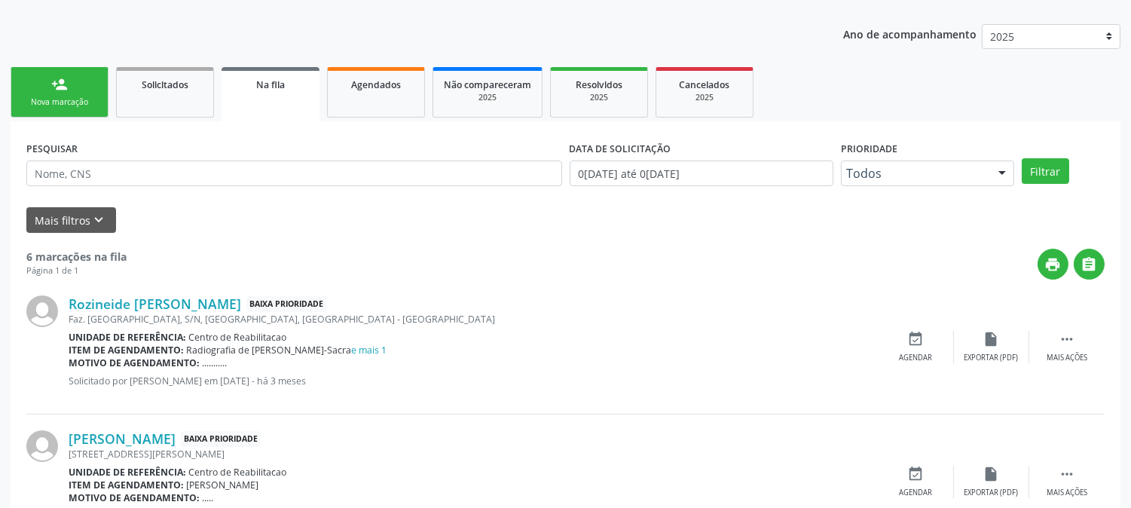
scroll to position [167, 0]
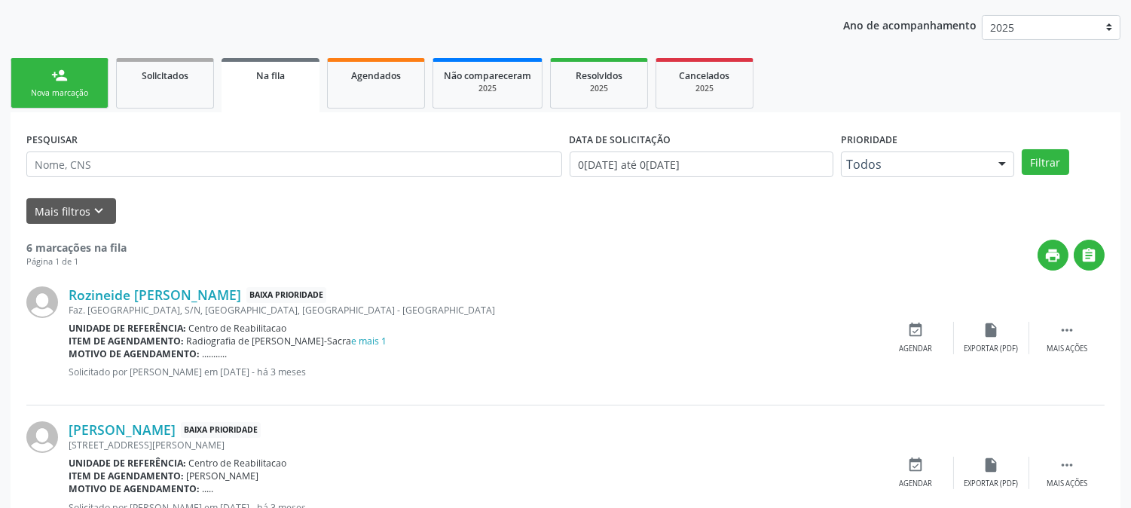
click at [659, 254] on div "print " at bounding box center [616, 255] width 978 height 31
